Goal: Information Seeking & Learning: Learn about a topic

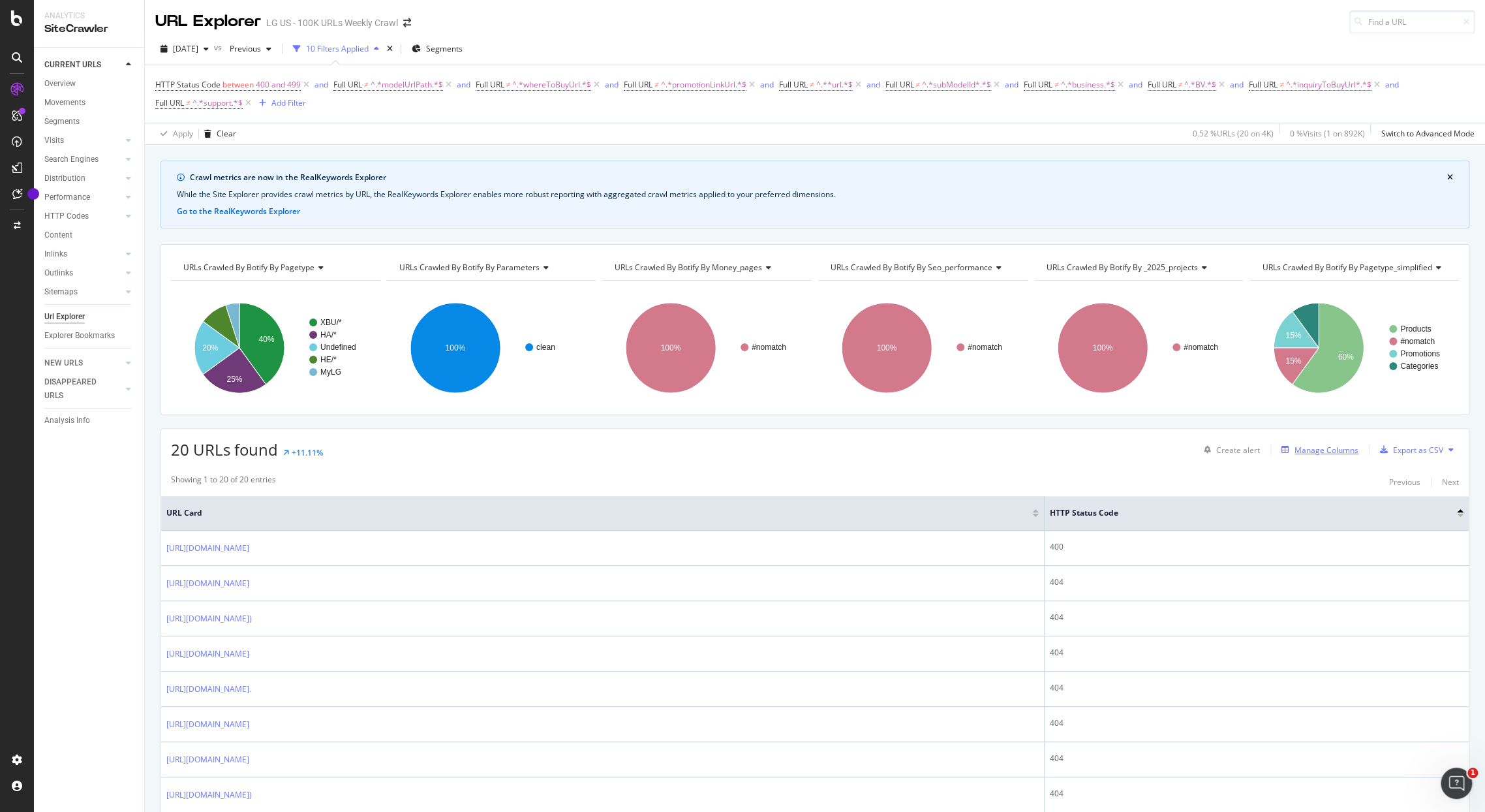
click at [1317, 450] on div "Manage Columns" at bounding box center [1327, 450] width 64 height 11
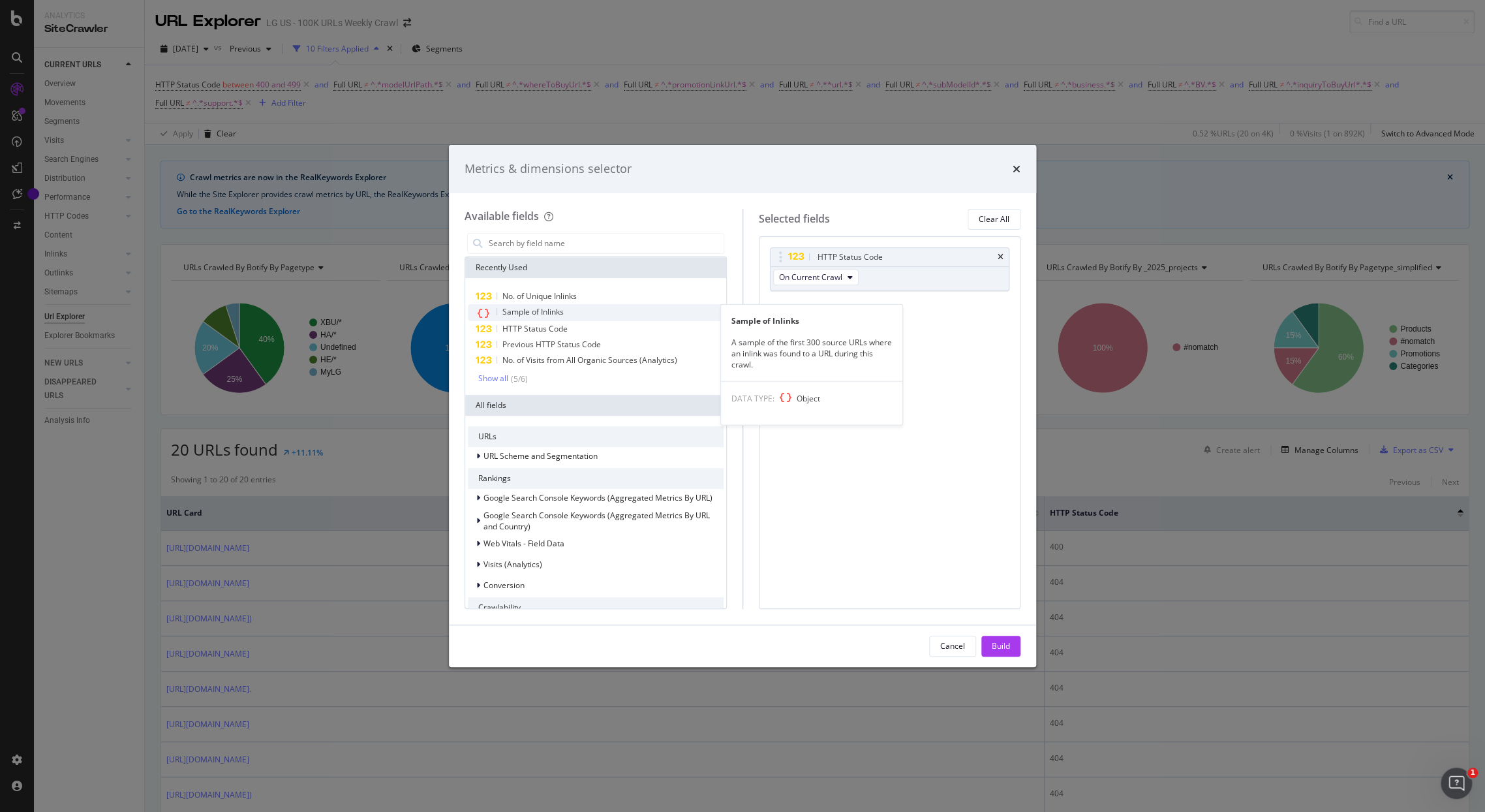
click at [531, 312] on span "Sample of Inlinks" at bounding box center [533, 312] width 61 height 11
click at [534, 297] on span "No. of Unique Inlinks" at bounding box center [540, 296] width 75 height 11
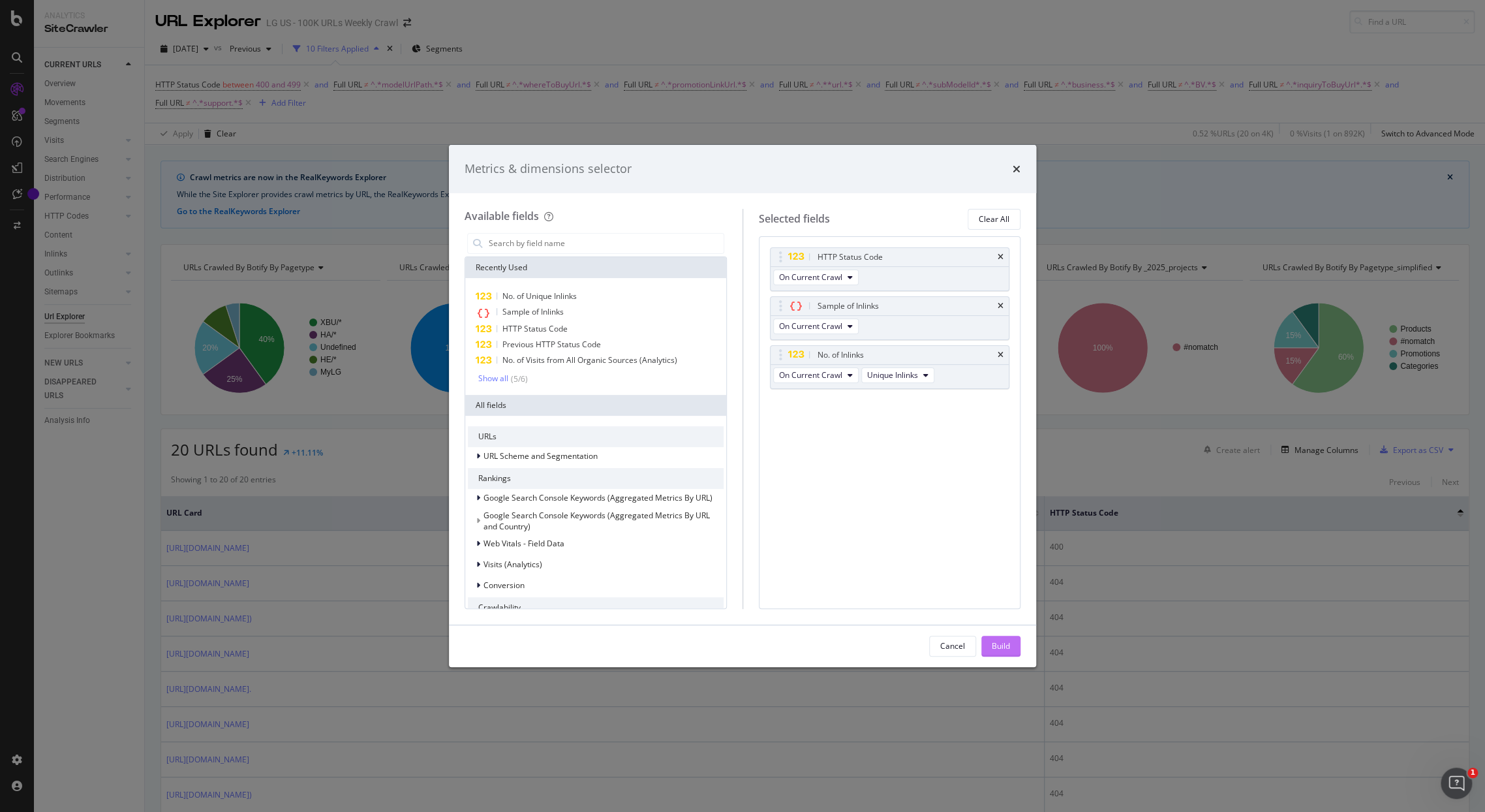
click at [999, 648] on div "Build" at bounding box center [1001, 645] width 18 height 11
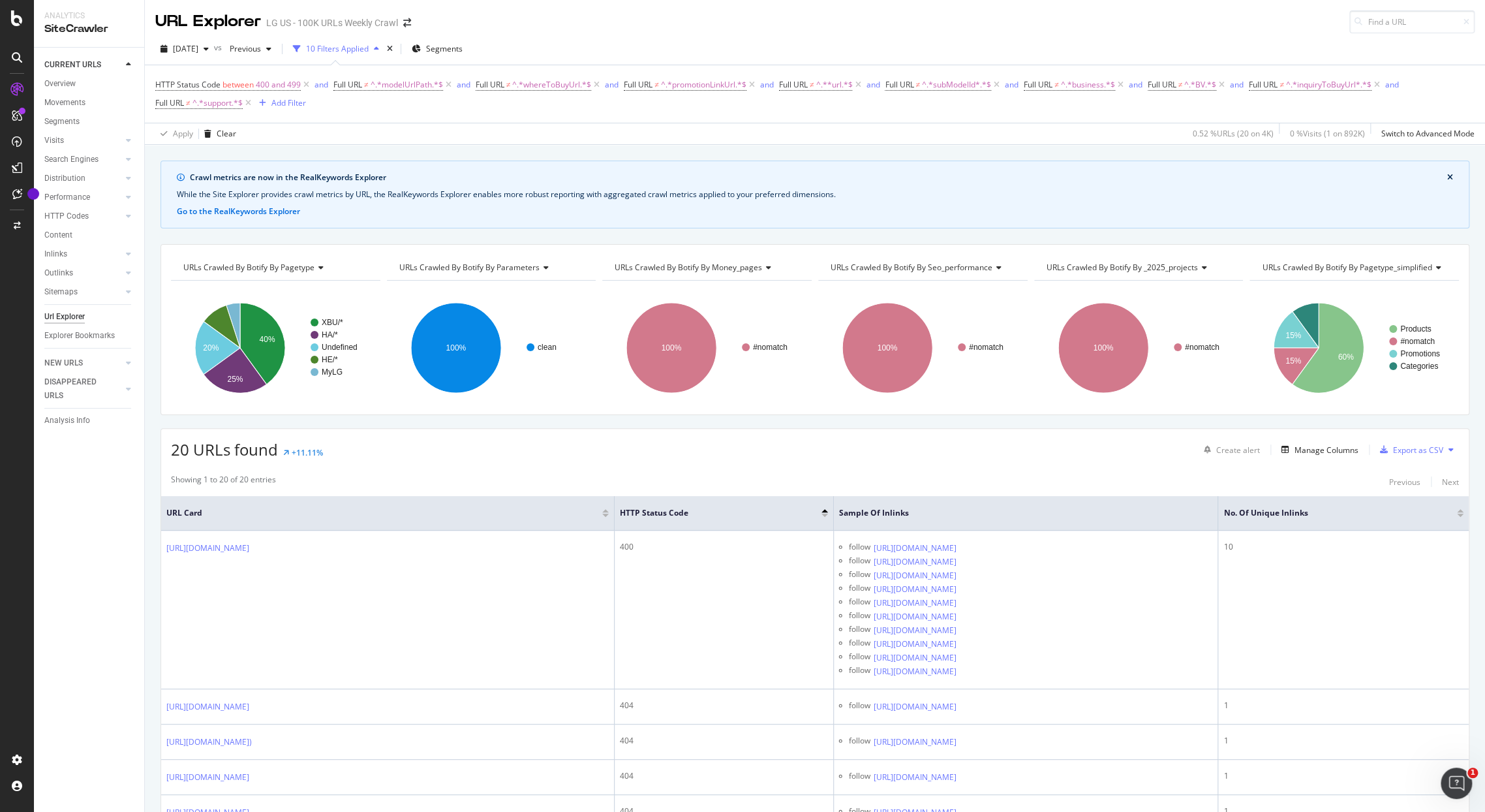
click at [1457, 515] on div at bounding box center [1460, 515] width 7 height 3
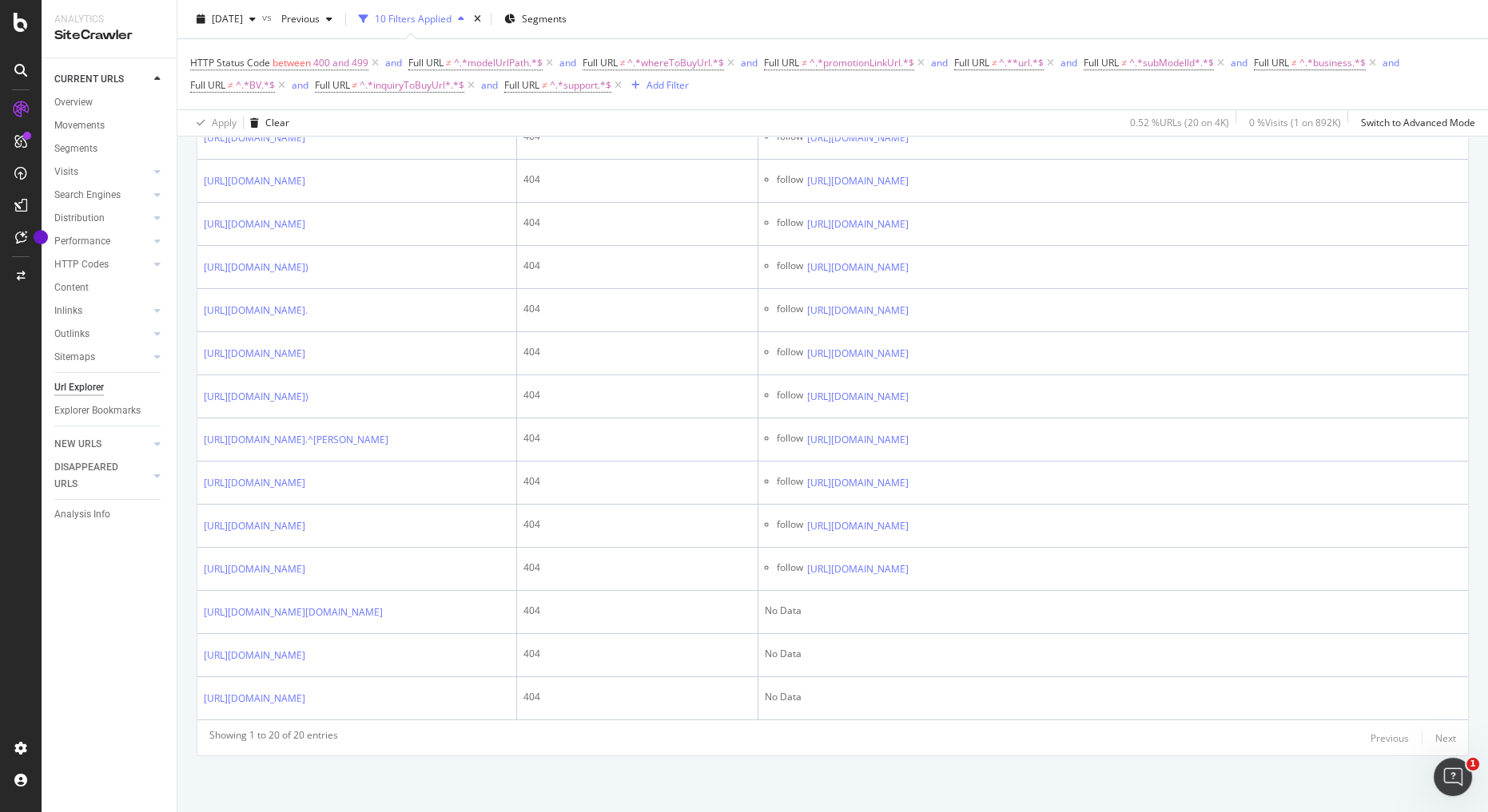
scroll to position [1161, 0]
